Goal: Use online tool/utility: Utilize a website feature to perform a specific function

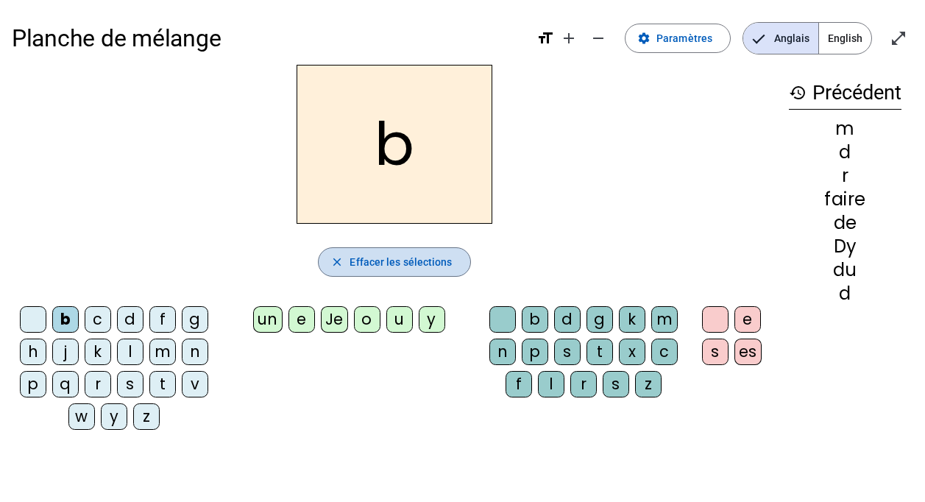
click at [377, 257] on span "Effacer les sélections" at bounding box center [400, 262] width 102 height 18
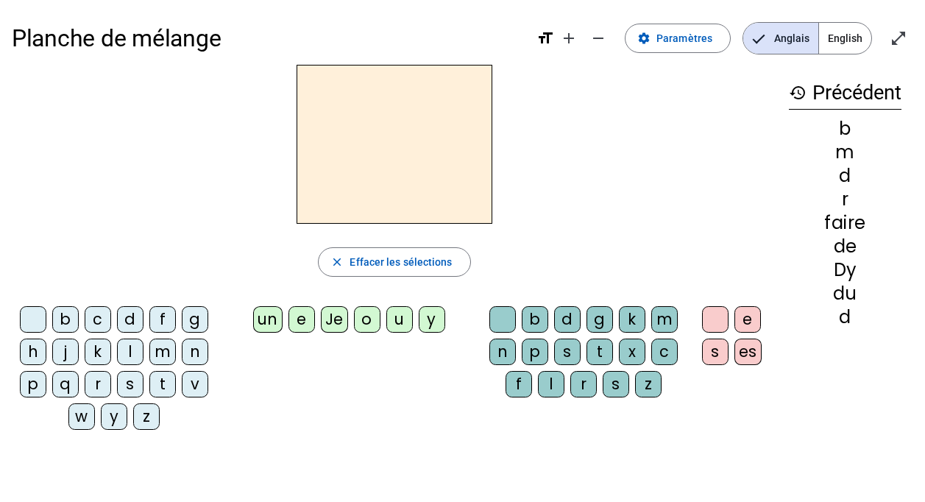
click at [271, 316] on div "un" at bounding box center [267, 319] width 29 height 26
click at [293, 319] on div "e" at bounding box center [301, 319] width 26 height 26
click at [64, 319] on div "b" at bounding box center [65, 319] width 26 height 26
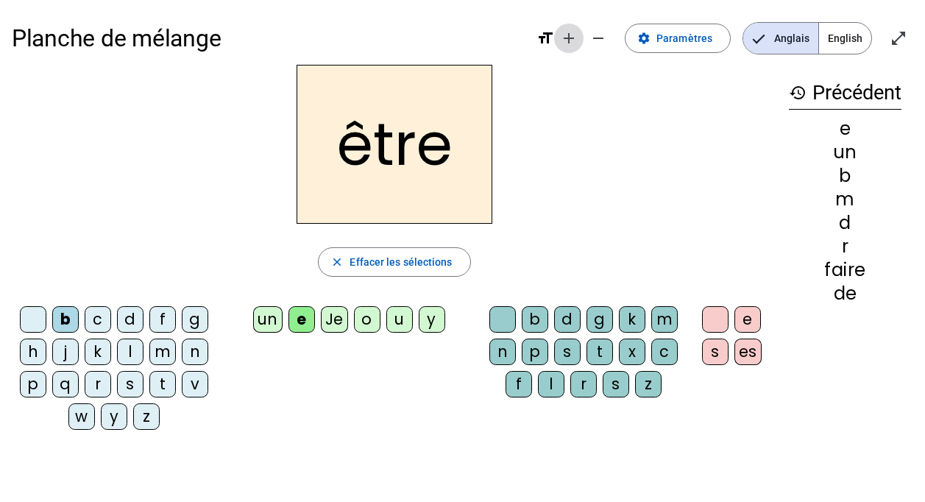
click at [576, 34] on mat-icon "add" at bounding box center [569, 38] width 18 height 18
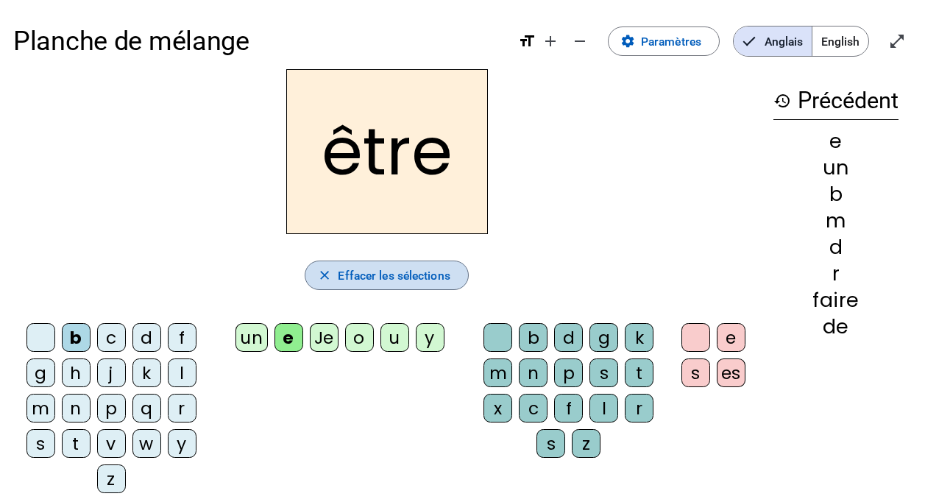
click at [428, 276] on span "Effacer les sélections" at bounding box center [394, 276] width 112 height 20
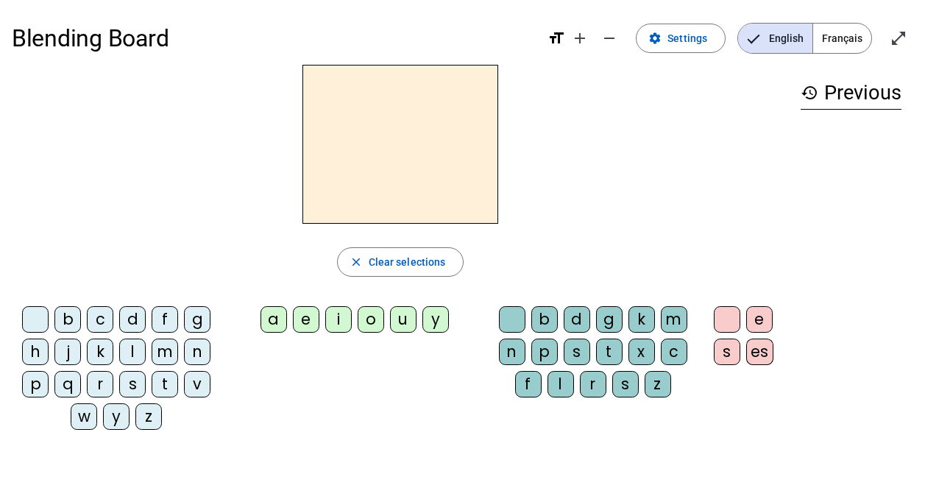
click at [62, 316] on div "b" at bounding box center [67, 319] width 26 height 26
click at [274, 321] on div "a" at bounding box center [273, 319] width 26 height 26
click at [308, 319] on div "e" at bounding box center [306, 319] width 26 height 26
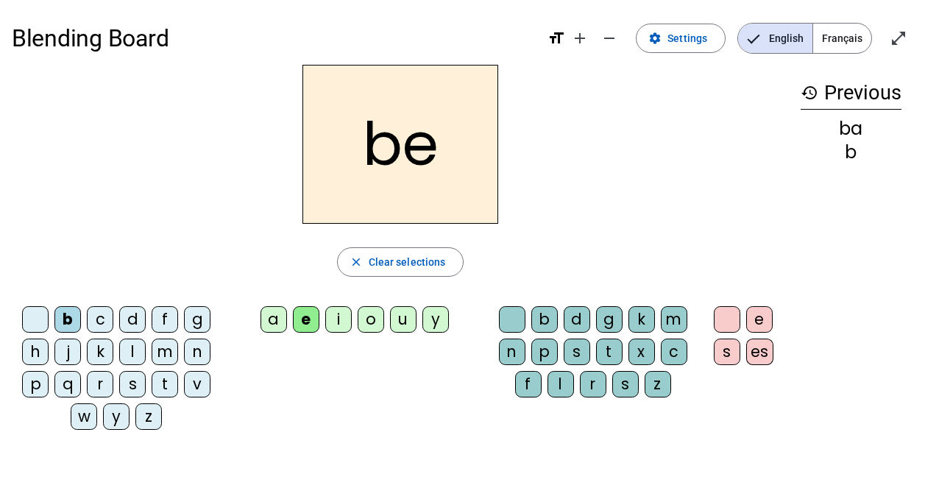
click at [335, 317] on div "i" at bounding box center [338, 319] width 26 height 26
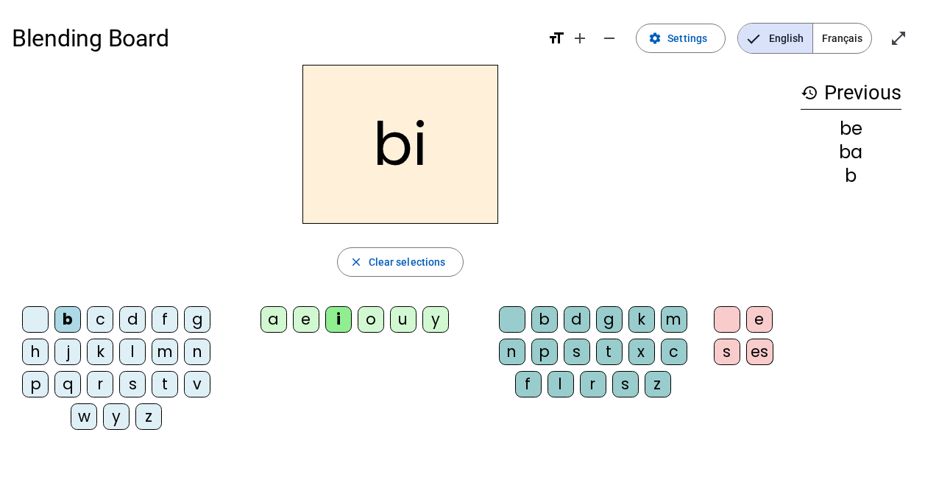
click at [375, 320] on div "o" at bounding box center [371, 319] width 26 height 26
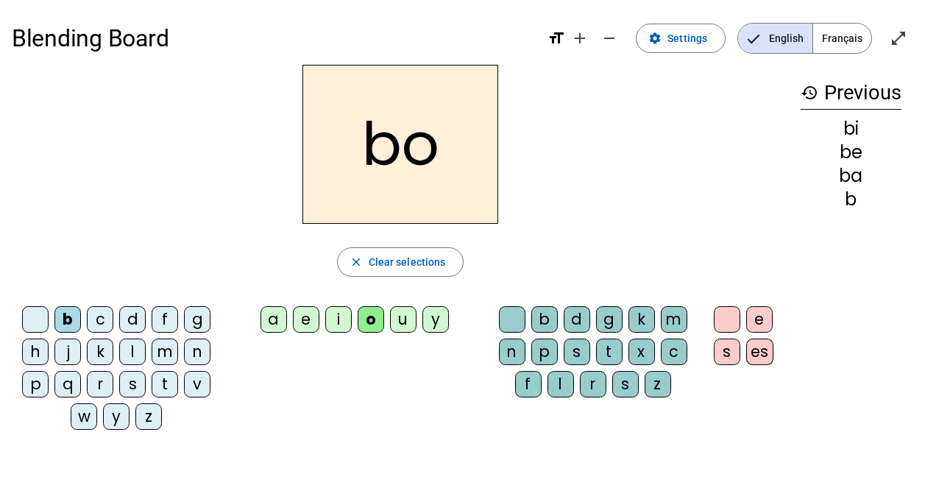
click at [399, 321] on div "u" at bounding box center [403, 319] width 26 height 26
click at [430, 319] on div "y" at bounding box center [435, 319] width 26 height 26
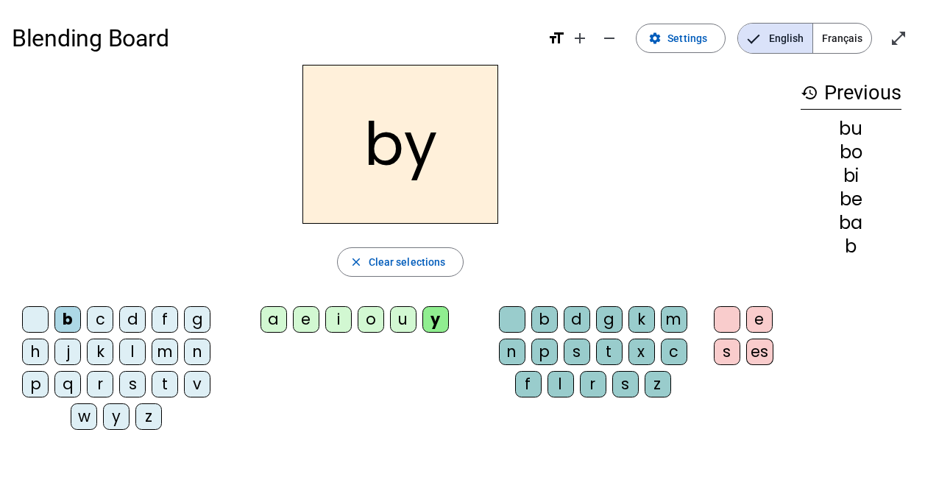
click at [100, 316] on div "c" at bounding box center [100, 319] width 26 height 26
click at [132, 318] on div "d" at bounding box center [132, 319] width 26 height 26
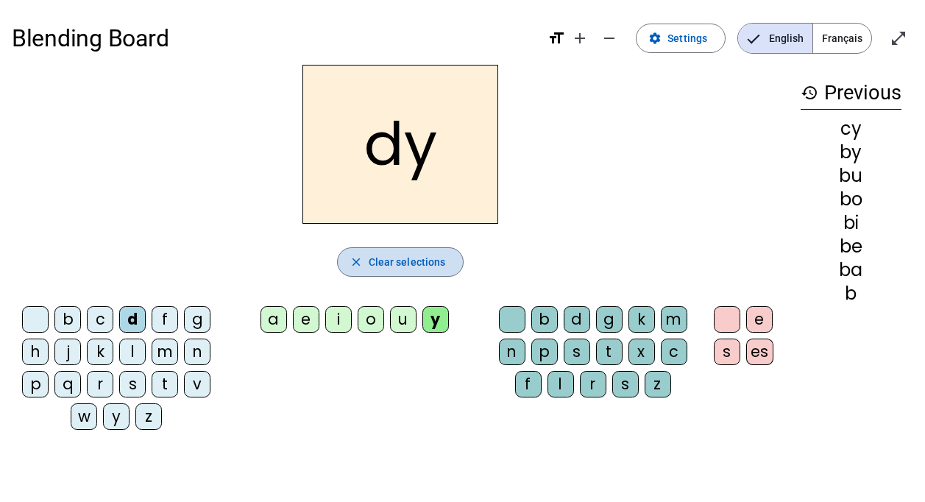
click at [437, 257] on span "Clear selections" at bounding box center [407, 262] width 77 height 18
